Goal: Task Accomplishment & Management: Manage account settings

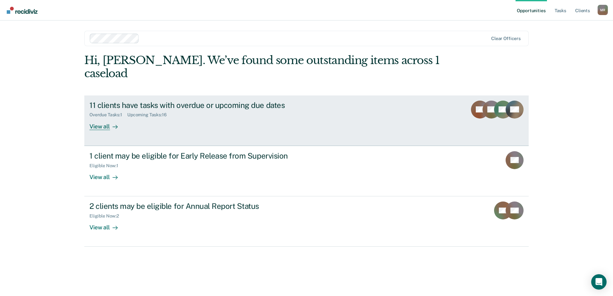
click at [283, 101] on div "11 clients have tasks with overdue or upcoming due dates" at bounding box center [201, 105] width 225 height 9
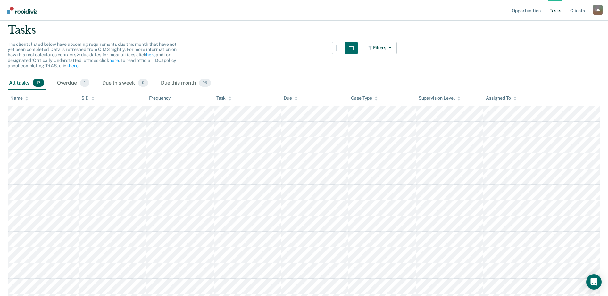
scroll to position [18, 0]
